Goal: Check status

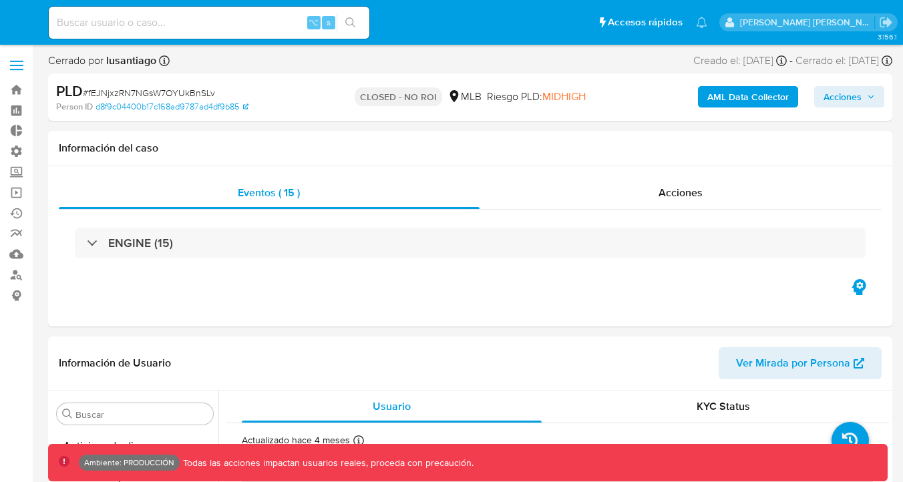
scroll to position [25, 0]
select select "10"
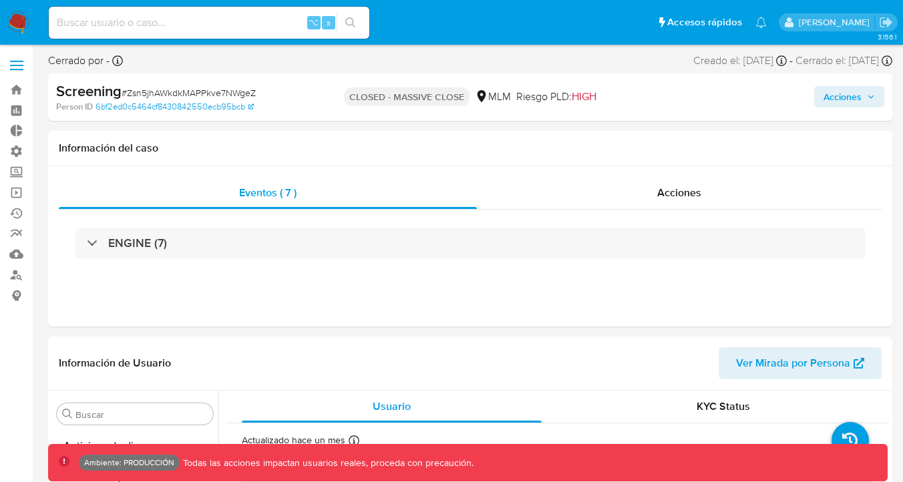
select select "10"
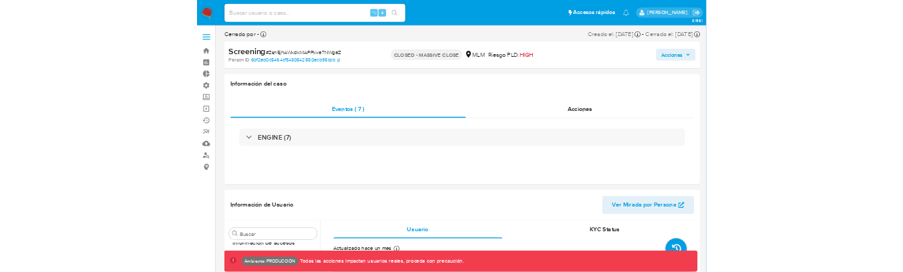
scroll to position [564, 0]
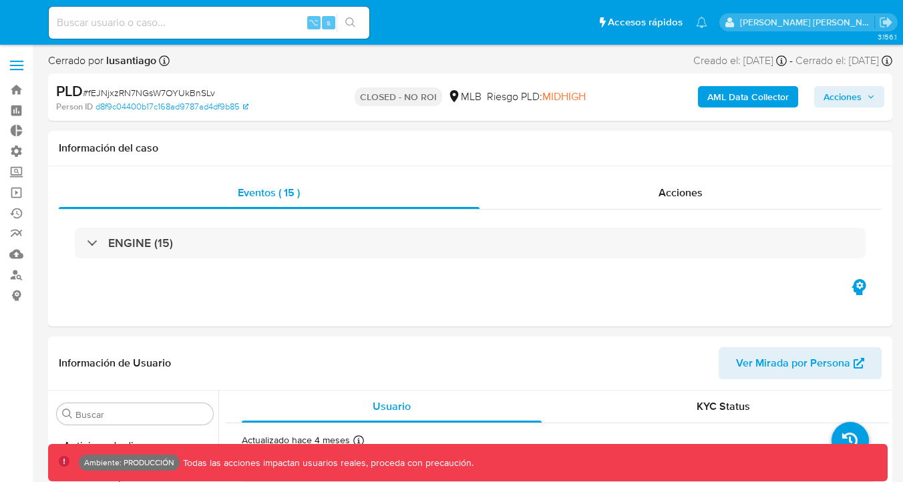
select select "10"
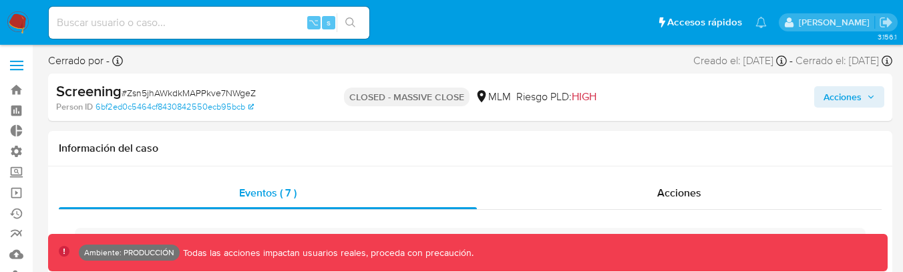
scroll to position [564, 0]
select select "10"
